Goal: Find contact information: Find contact information

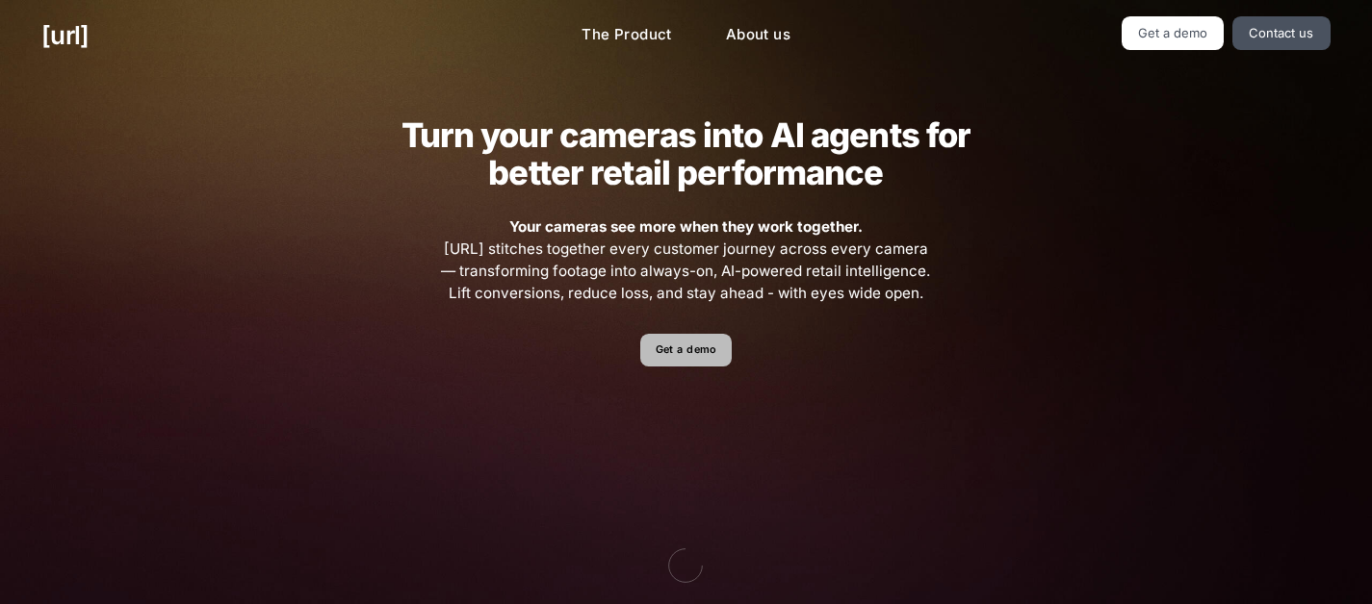
click at [677, 350] on link "Get a demo" at bounding box center [685, 351] width 91 height 34
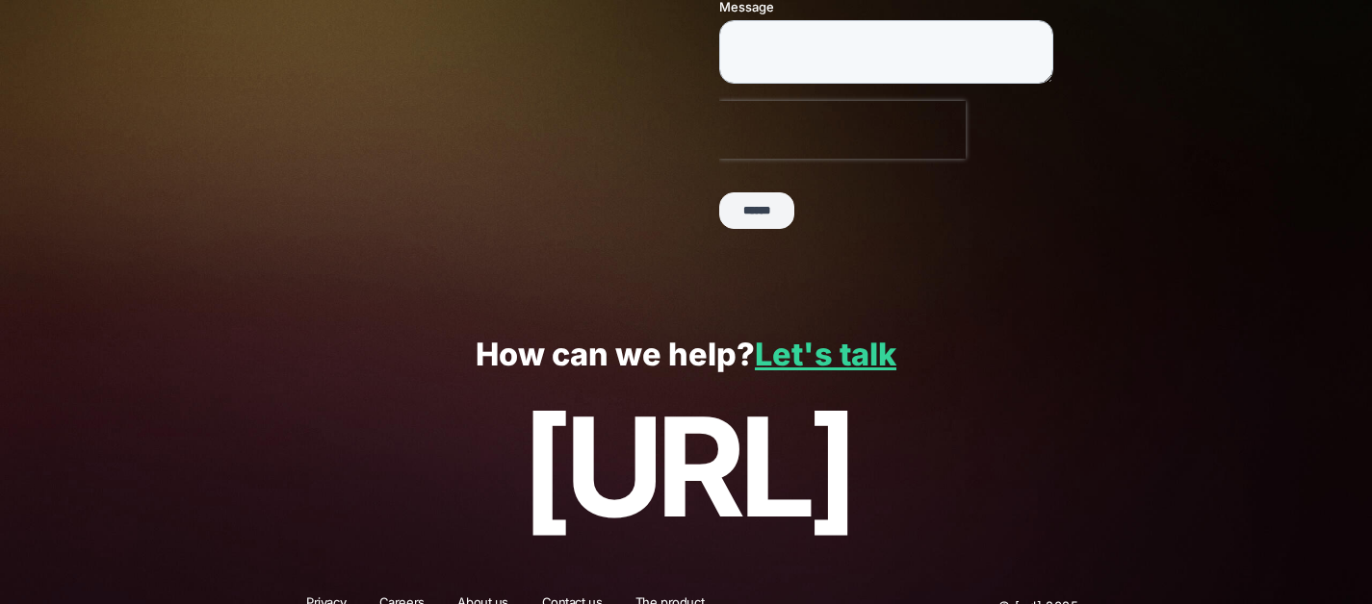
scroll to position [559, 0]
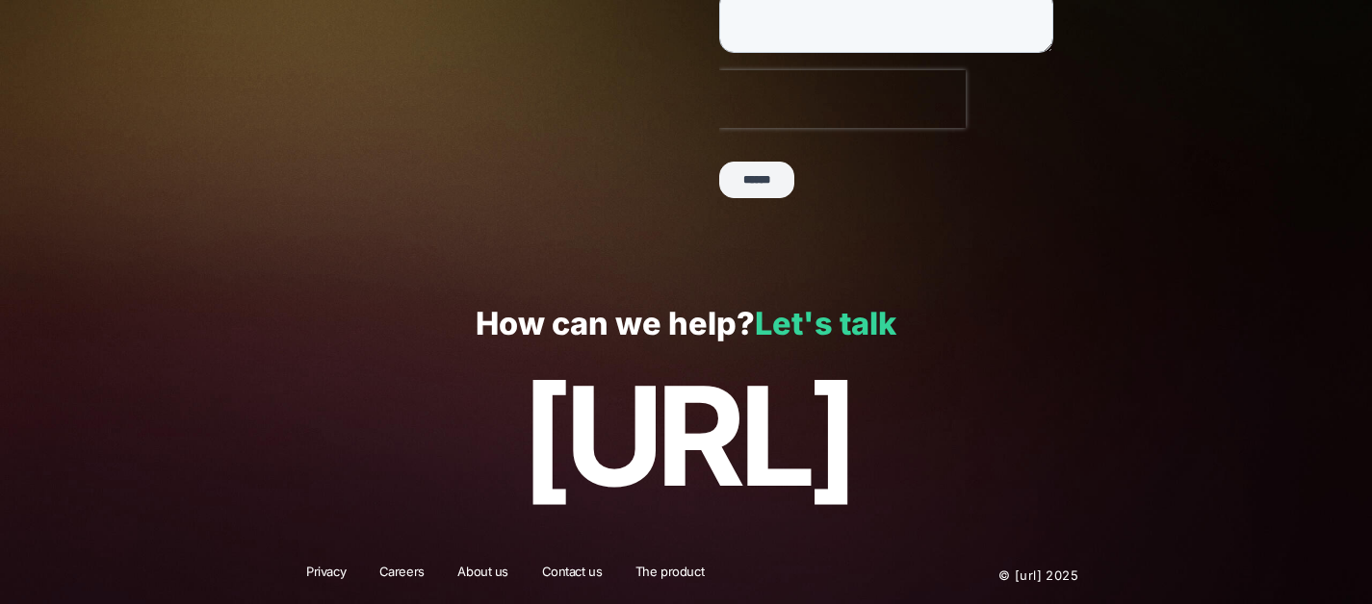
click at [807, 322] on link "Let's talk" at bounding box center [825, 324] width 141 height 38
